Goal: Information Seeking & Learning: Learn about a topic

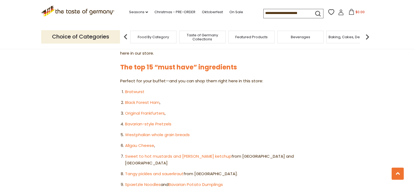
scroll to position [291, 0]
click at [142, 143] on link "Allgau Cheese" at bounding box center [139, 146] width 29 height 6
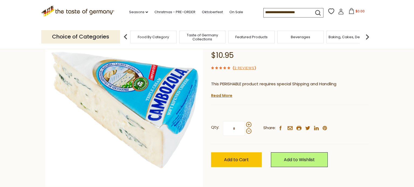
scroll to position [48, 0]
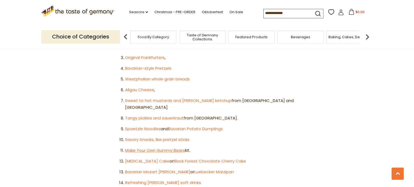
scroll to position [347, 0]
click at [148, 147] on link "Make Your Own Gummy Bears" at bounding box center [155, 150] width 60 height 6
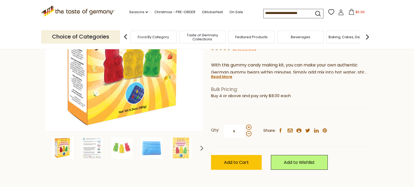
scroll to position [102, 0]
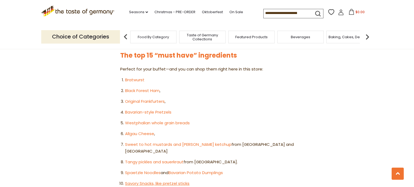
scroll to position [303, 0]
click at [147, 131] on link "Allgau Cheese" at bounding box center [139, 134] width 29 height 6
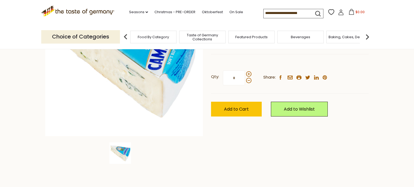
scroll to position [97, 0]
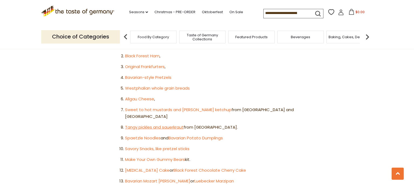
scroll to position [339, 0]
click at [193, 135] on link "Bavarian Potato Dumplings" at bounding box center [196, 138] width 54 height 6
